Goal: Use online tool/utility: Utilize a website feature to perform a specific function

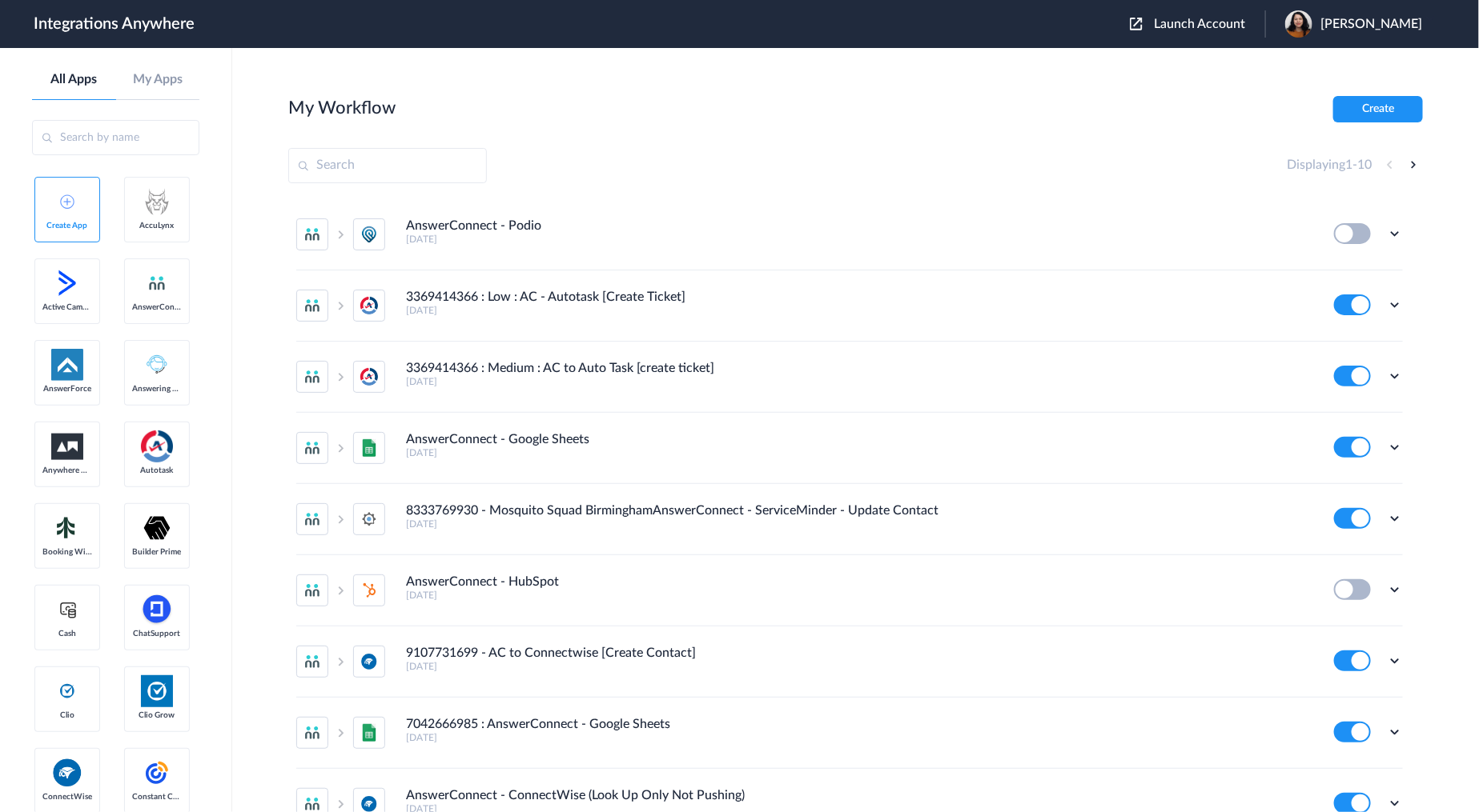
click at [1157, 6] on header "Integrations Anywhere Launch Account Emily Marquez My Account Logout" at bounding box center [740, 23] width 1479 height 48
click at [1142, 21] on img at bounding box center [1135, 23] width 13 height 13
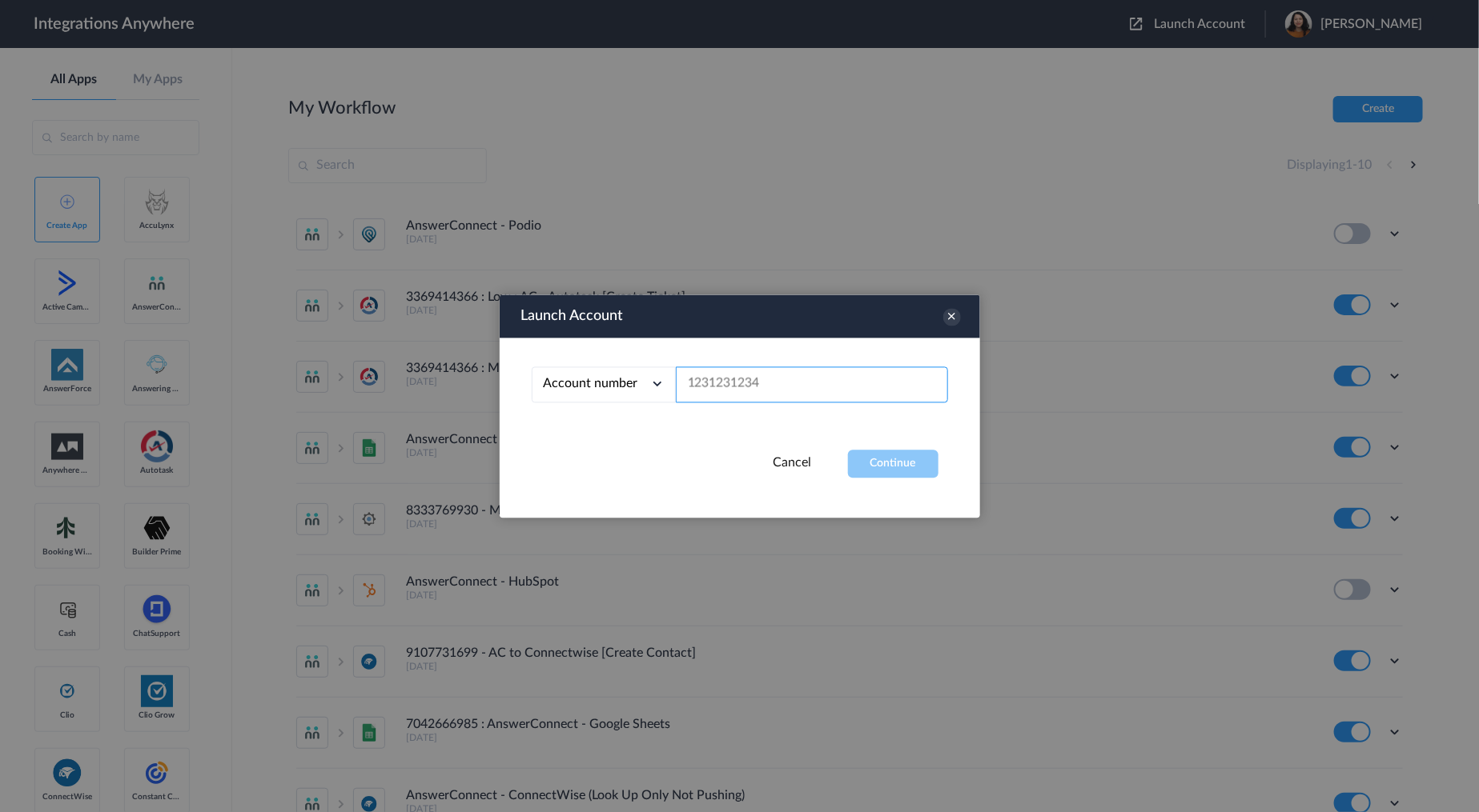
click at [718, 393] on input "text" at bounding box center [812, 384] width 273 height 36
paste input "2815168245"
type input "2815168245"
click at [786, 341] on div "Account number Account number Email address 2815168245" at bounding box center [740, 393] width 480 height 112
click at [879, 477] on button "Continue" at bounding box center [893, 463] width 90 height 28
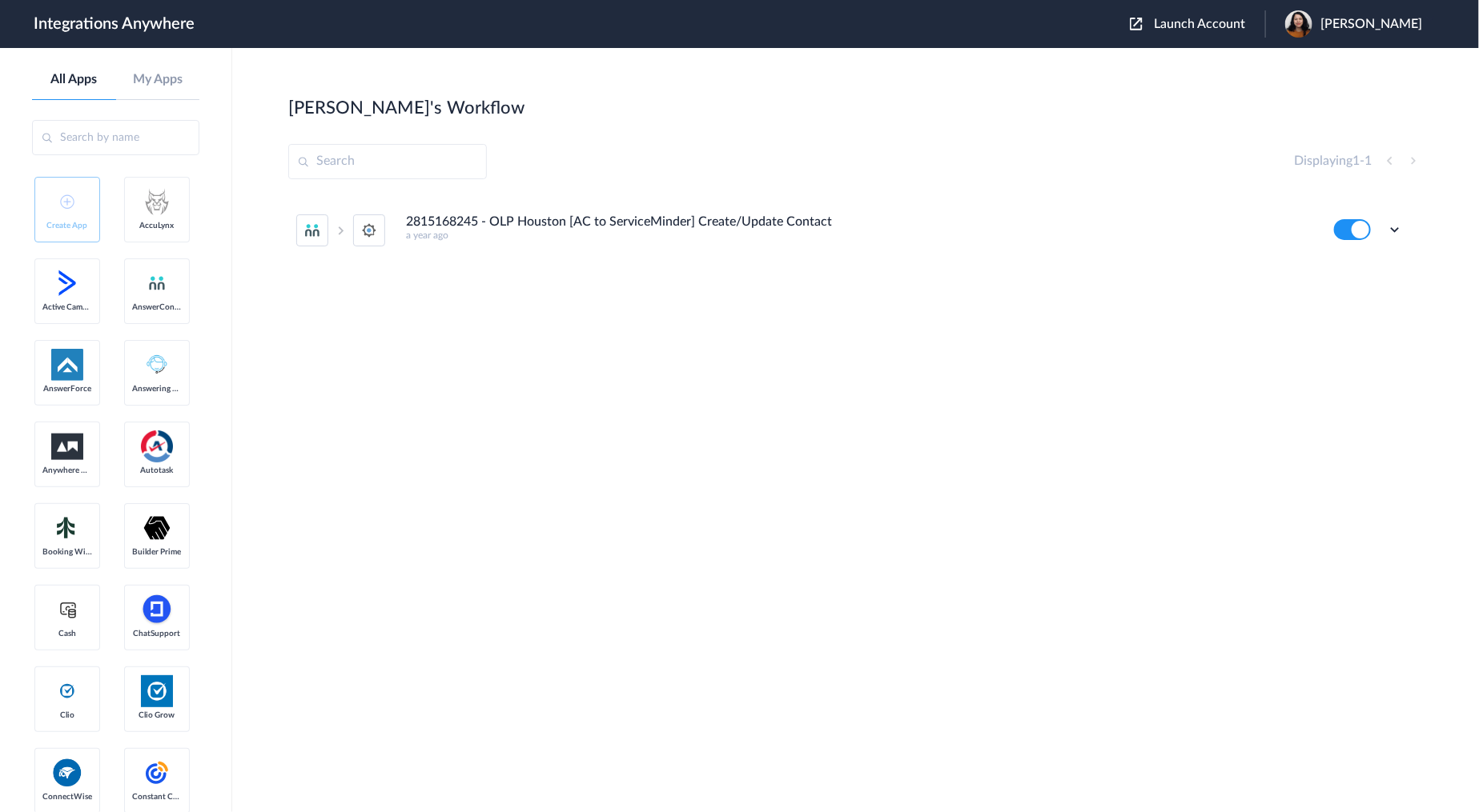
drag, startPoint x: 1068, startPoint y: 158, endPoint x: 1062, endPoint y: 168, distance: 11.7
click at [1068, 159] on div "Displaying 1 - 1" at bounding box center [855, 161] width 1134 height 36
click at [1396, 226] on icon at bounding box center [1394, 229] width 16 height 16
click at [1142, 259] on li "2815168245 - OLP Houston [AC to ServiceMinder] Create/Update Contact a year ago…" at bounding box center [849, 230] width 1107 height 70
click at [1405, 232] on ul "2815168245 - OLP Houston [AC to ServiceMinder] Create/Update Contact a year ago…" at bounding box center [849, 230] width 1122 height 70
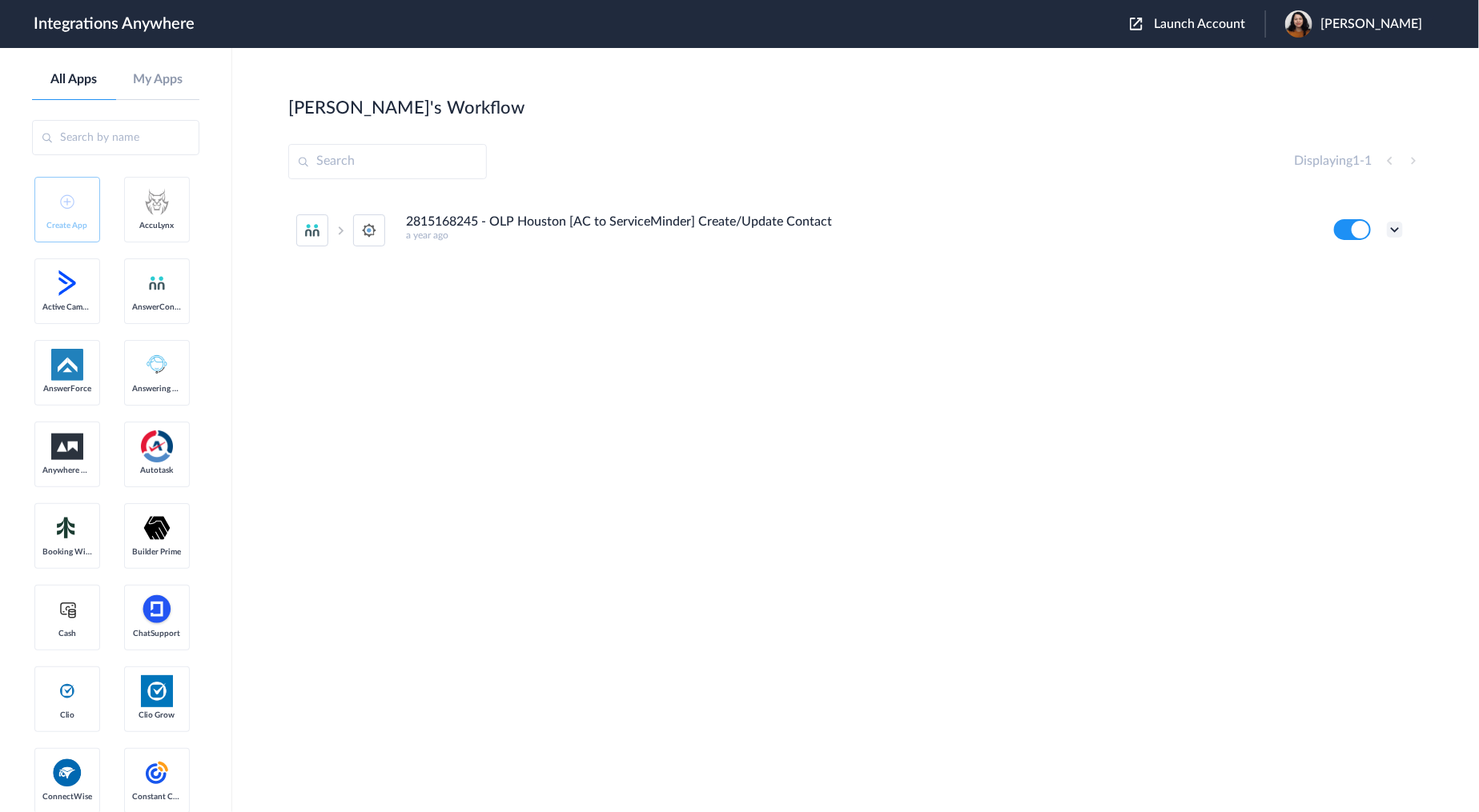
click at [1394, 232] on icon at bounding box center [1394, 229] width 16 height 16
click at [1346, 268] on link "Edit" at bounding box center [1330, 266] width 38 height 11
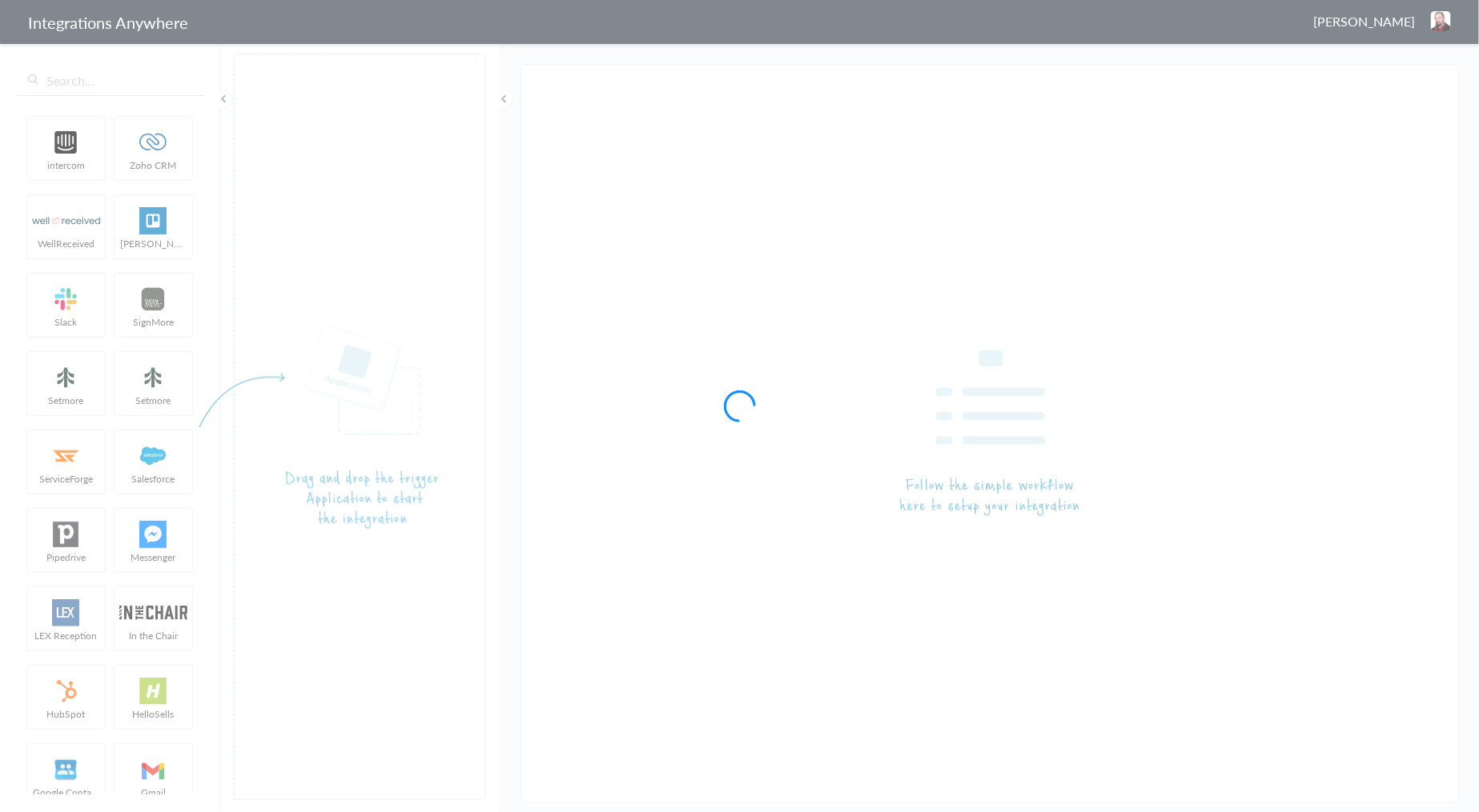
type input "2815168245 - OLP Houston [AC to ServiceMinder] Create/Update Contact"
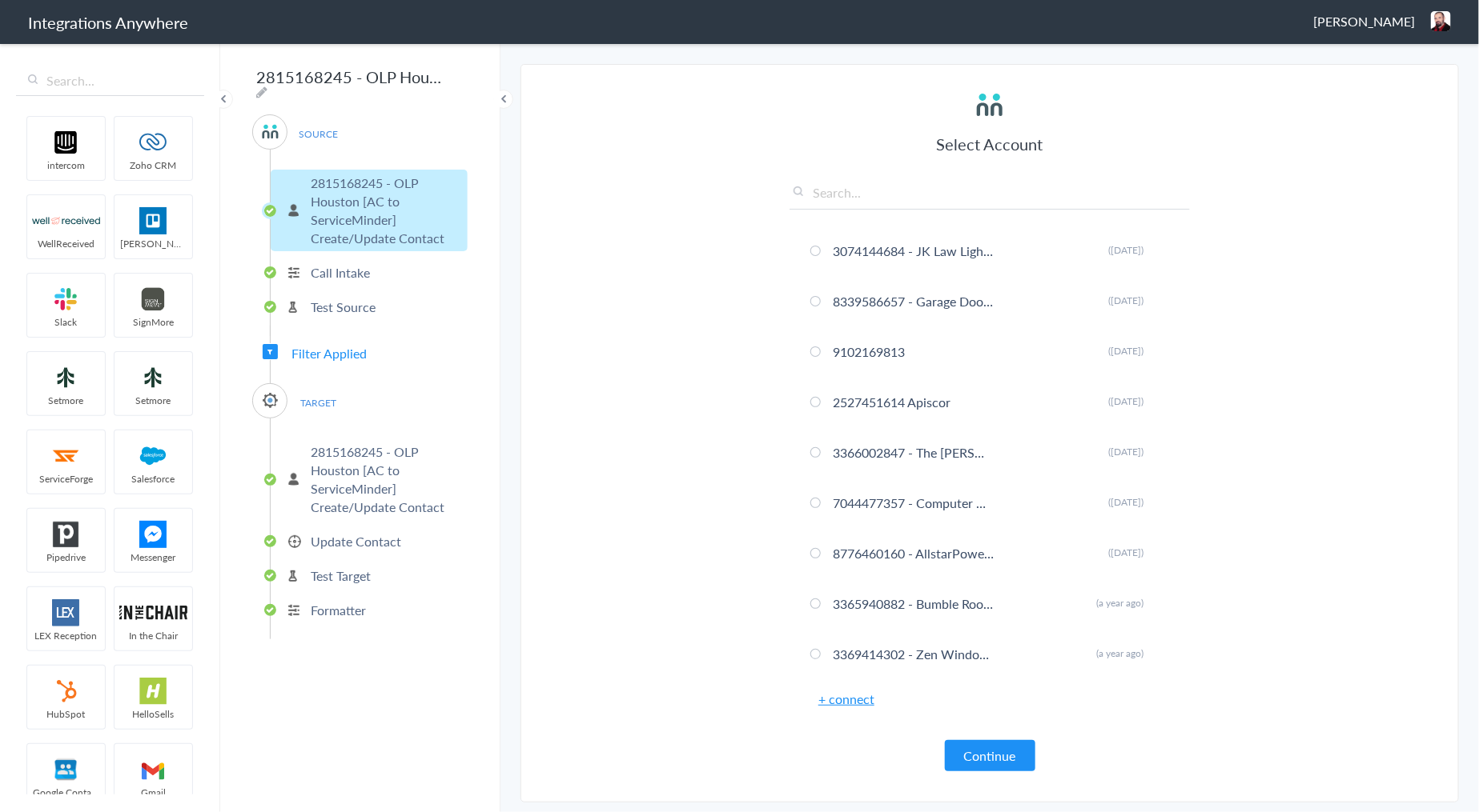
click at [356, 532] on p "Update Contact" at bounding box center [356, 540] width 90 height 18
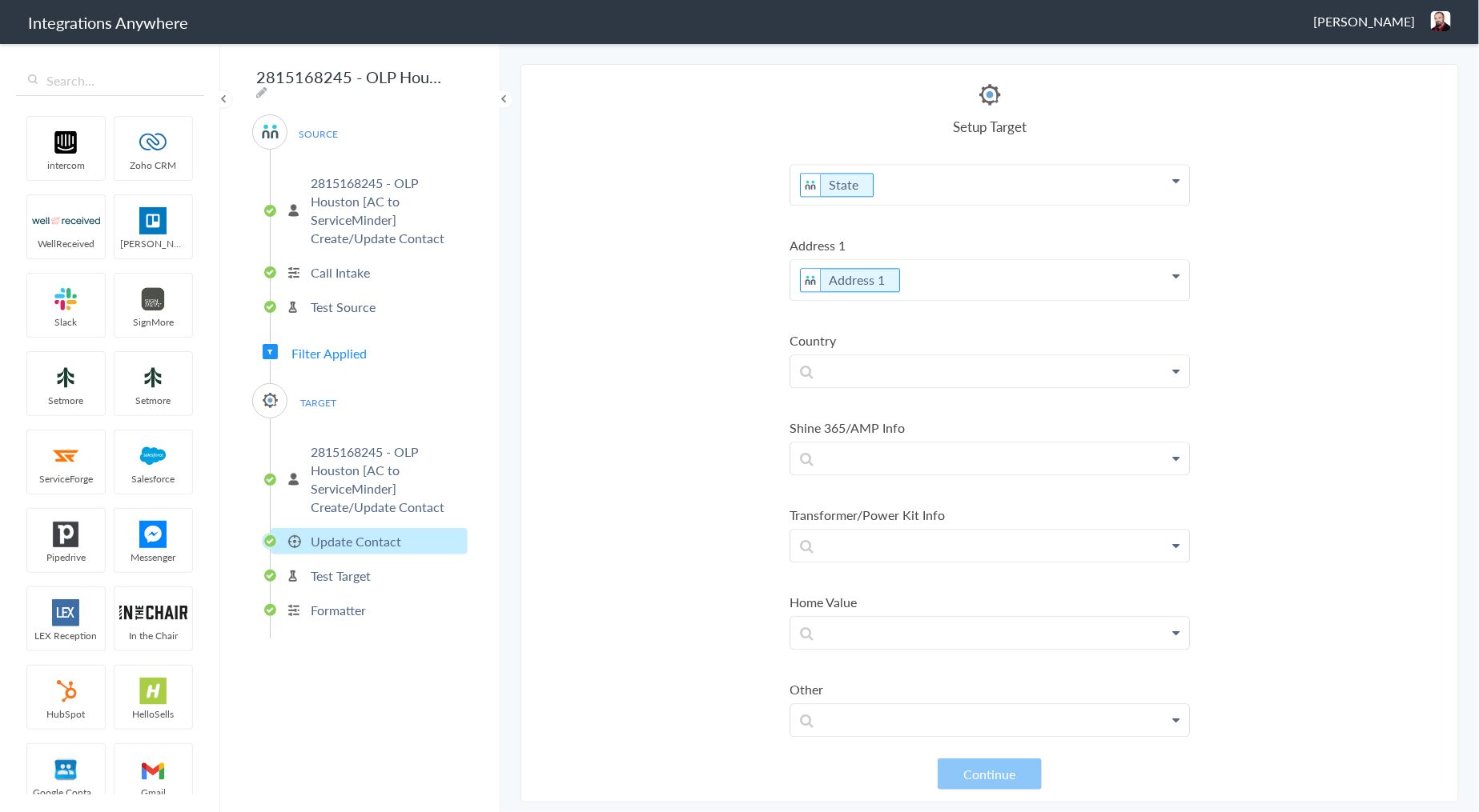
scroll to position [1921, 0]
click at [929, 715] on p at bounding box center [989, 714] width 398 height 31
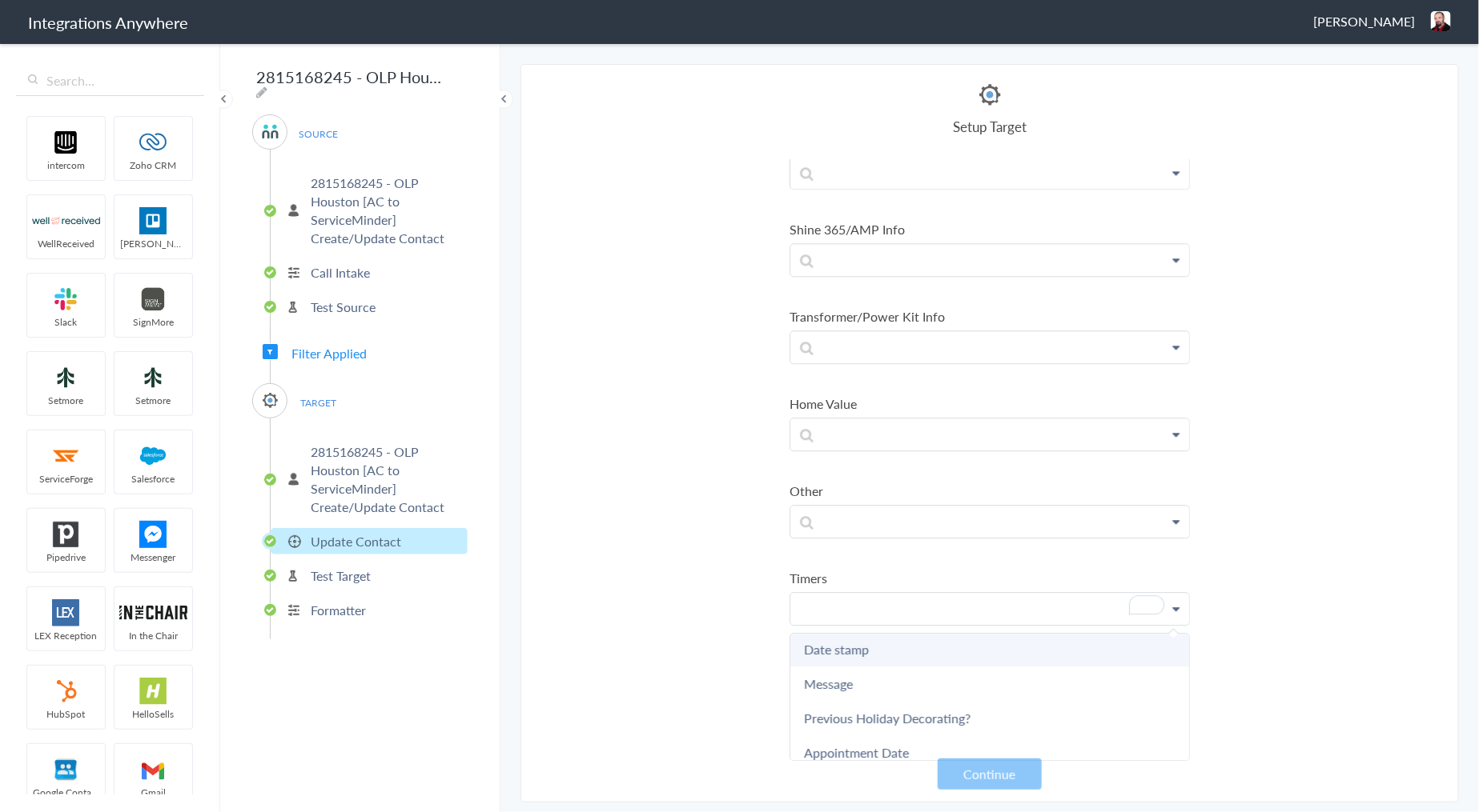
scroll to position [400, 0]
click at [955, 506] on p at bounding box center [989, 521] width 398 height 31
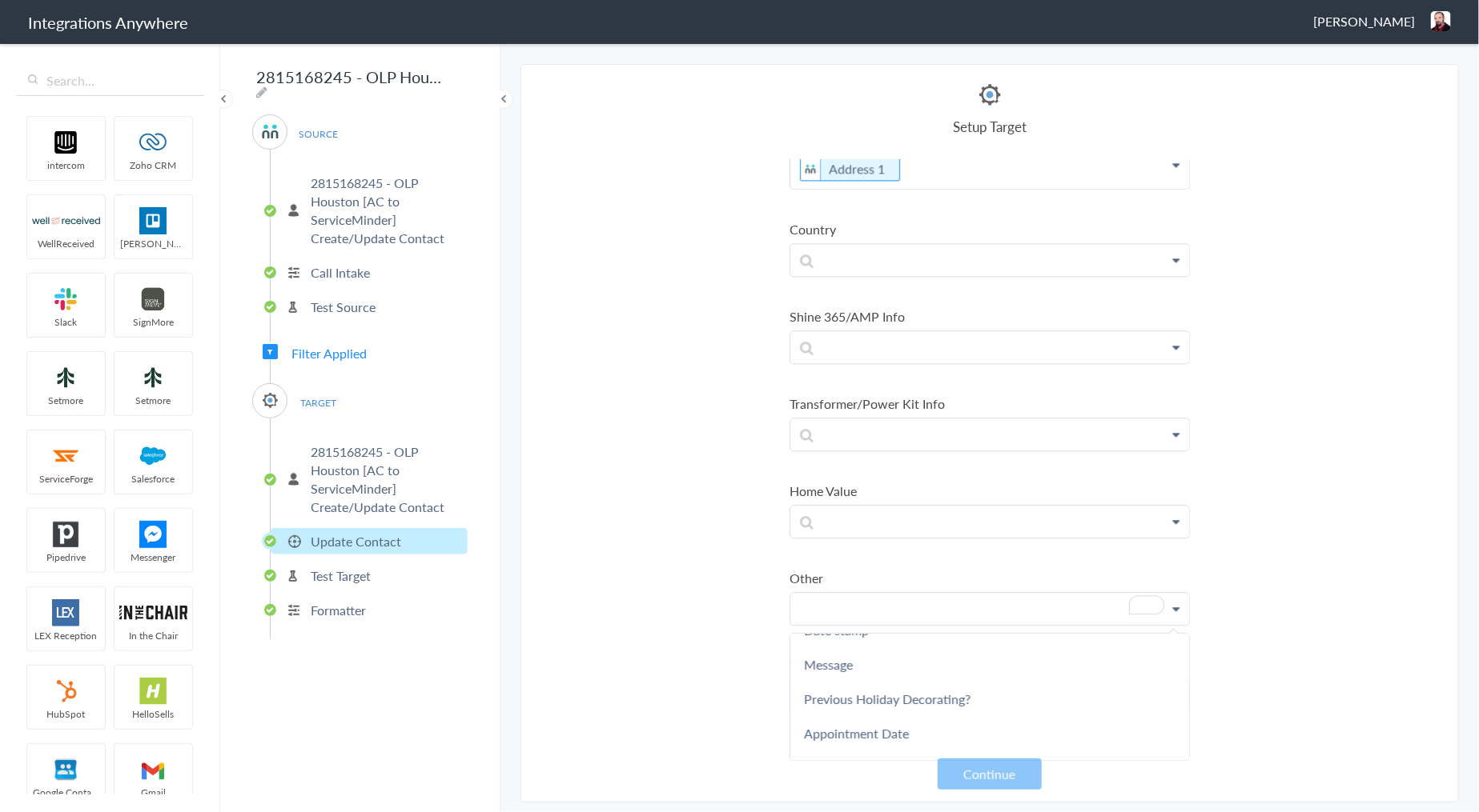
scroll to position [1953, 0]
drag, startPoint x: 1271, startPoint y: 218, endPoint x: 1265, endPoint y: 184, distance: 34.5
click at [1271, 216] on section "Select Account 3074144684 - JK Law Lighting Co. DBA OLP of Wichita Rename Delet…" at bounding box center [989, 433] width 938 height 738
